Goal: Information Seeking & Learning: Learn about a topic

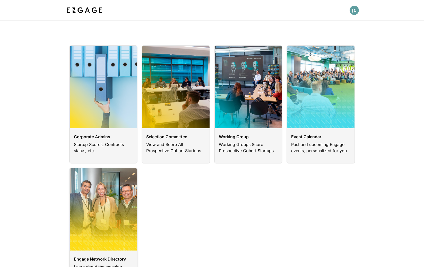
click at [95, 260] on link at bounding box center [103, 229] width 68 height 124
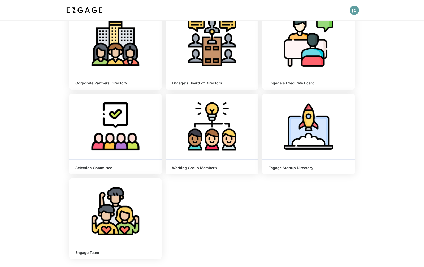
scroll to position [67, 0]
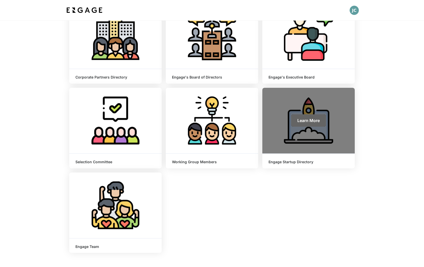
click at [291, 125] on link "Learn More" at bounding box center [308, 120] width 35 height 12
click at [307, 121] on span "Learn More" at bounding box center [308, 120] width 22 height 5
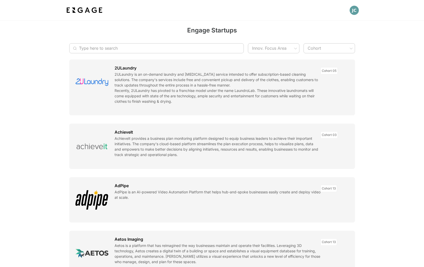
click at [100, 50] on input "Type here to search" at bounding box center [153, 48] width 149 height 10
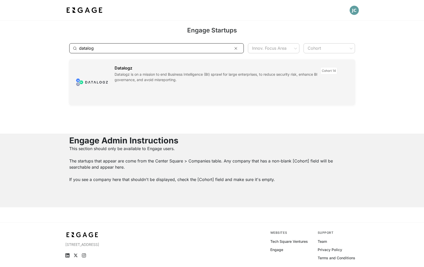
type input "datalog"
click at [110, 79] on link at bounding box center [212, 81] width 286 height 45
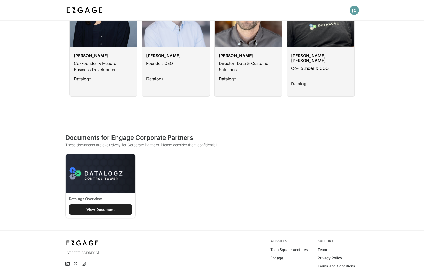
scroll to position [430, 0]
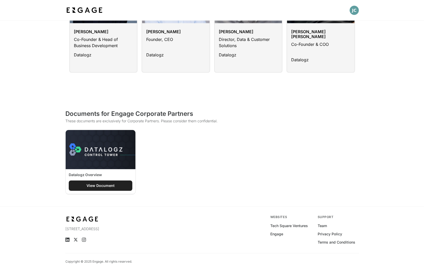
click at [109, 183] on div "View Document" at bounding box center [100, 185] width 28 height 5
